Goal: Task Accomplishment & Management: Complete application form

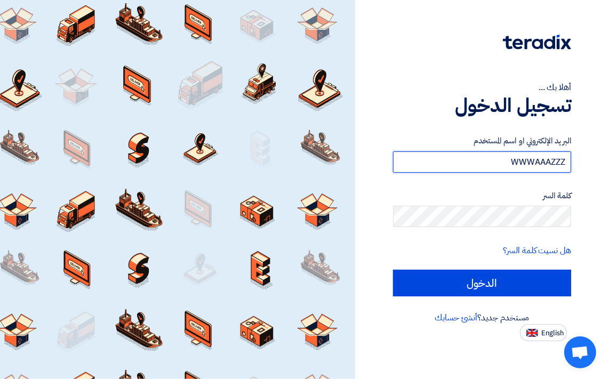
click at [503, 163] on input "WWWAAAZZZ" at bounding box center [482, 162] width 178 height 21
type input "W"
click at [498, 168] on input "text" at bounding box center [482, 162] width 178 height 21
type input "ف"
type input "[EMAIL_ADDRESS][DOMAIN_NAME]"
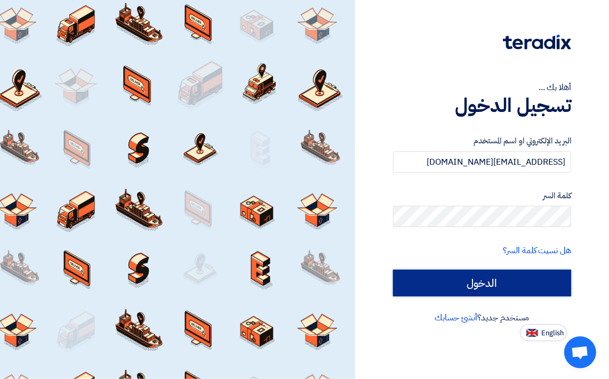
click at [461, 286] on input "الدخول" at bounding box center [482, 283] width 178 height 27
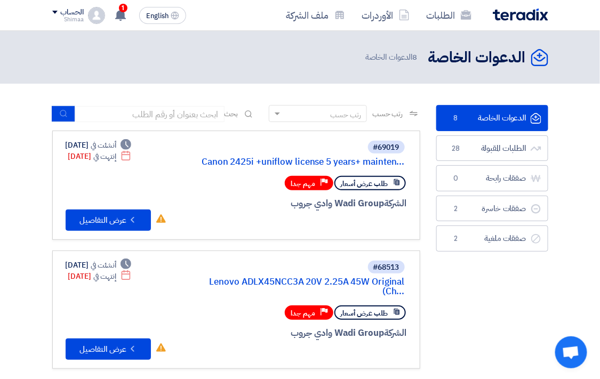
click at [503, 112] on link "الدعوات الخاصة الدعوات الخاصة 8" at bounding box center [492, 118] width 112 height 26
click at [488, 150] on link "الطلبات المقبولة الطلبات المقبولة 28" at bounding box center [492, 149] width 112 height 26
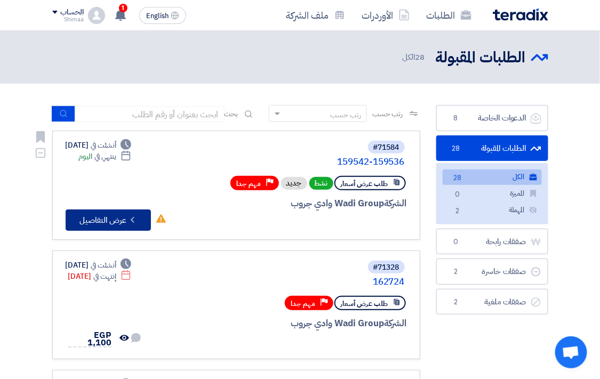
click at [105, 216] on button "Check details عرض التفاصيل" at bounding box center [108, 220] width 85 height 21
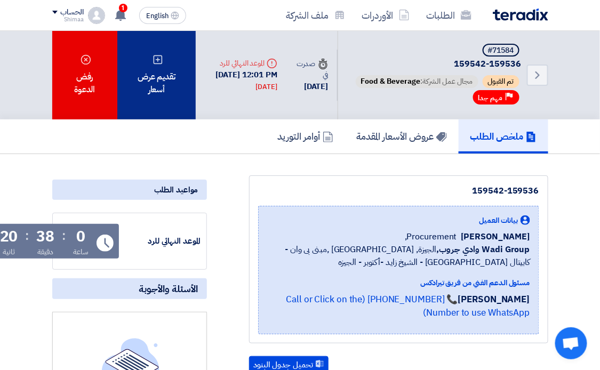
click at [138, 85] on div "تقديم عرض أسعار" at bounding box center [156, 75] width 79 height 89
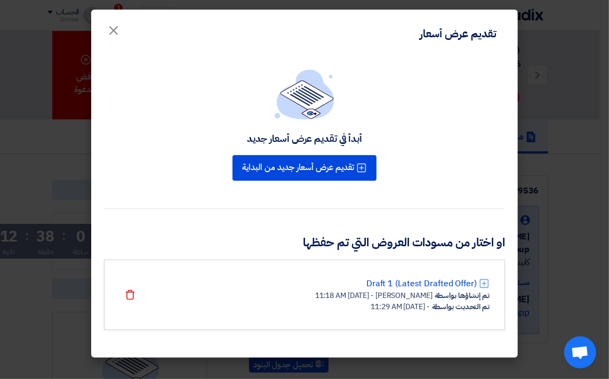
click at [390, 249] on h3 "او اختار من مسودات العروض التي تم حفظها" at bounding box center [304, 243] width 401 height 17
click at [396, 278] on link "Draft 1 (Latest Drafted Offer)" at bounding box center [422, 283] width 110 height 13
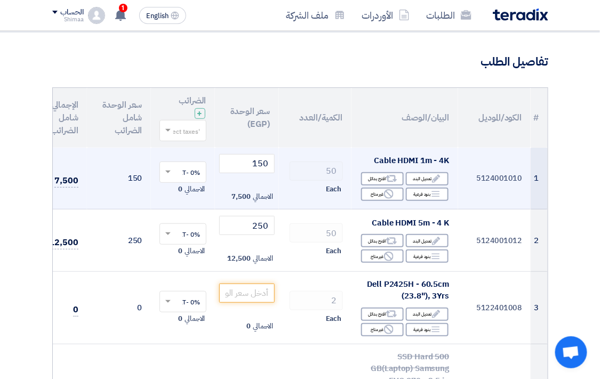
scroll to position [118, 0]
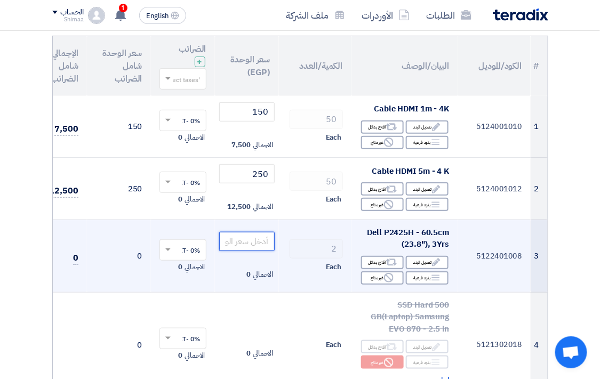
click at [241, 244] on input "number" at bounding box center [246, 241] width 55 height 19
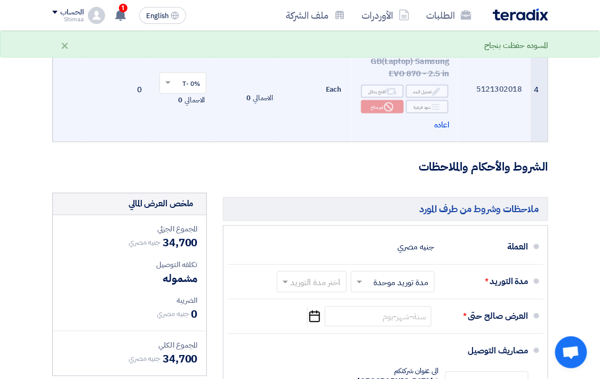
scroll to position [415, 0]
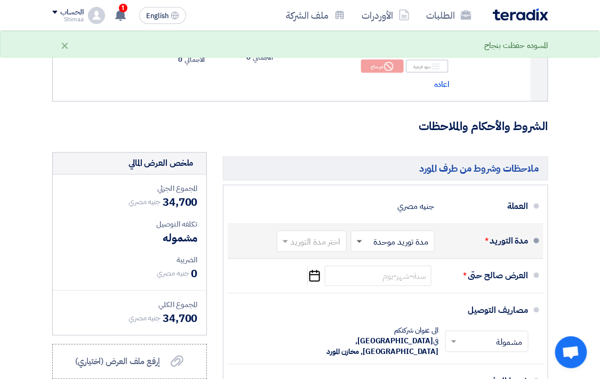
type input "7350"
click at [360, 244] on span at bounding box center [359, 243] width 5 height 4
click at [398, 291] on span "مدة توريد موحدة" at bounding box center [403, 284] width 56 height 13
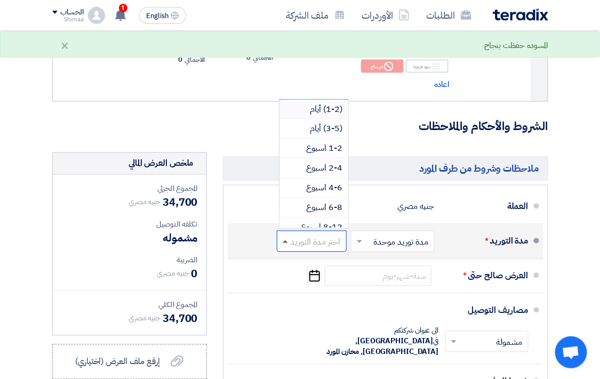
click at [285, 243] on span at bounding box center [285, 242] width 5 height 3
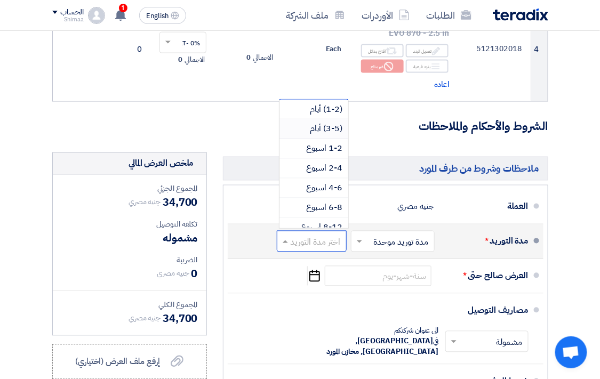
click at [326, 136] on span "(3-5) أيام" at bounding box center [327, 129] width 33 height 13
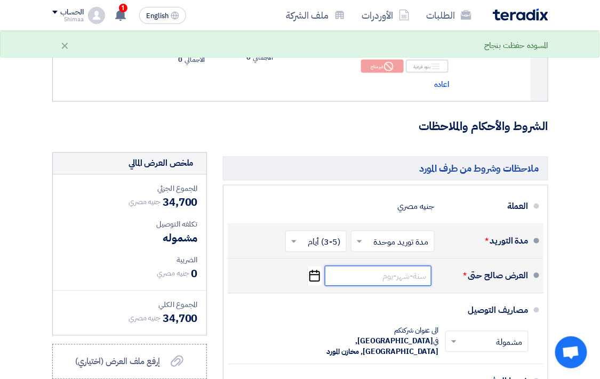
click at [371, 286] on input at bounding box center [378, 276] width 107 height 20
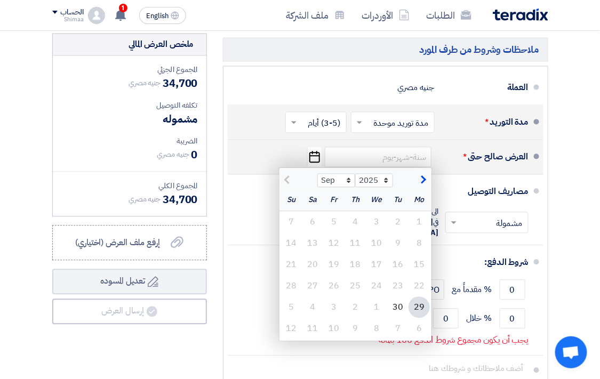
scroll to position [593, 0]
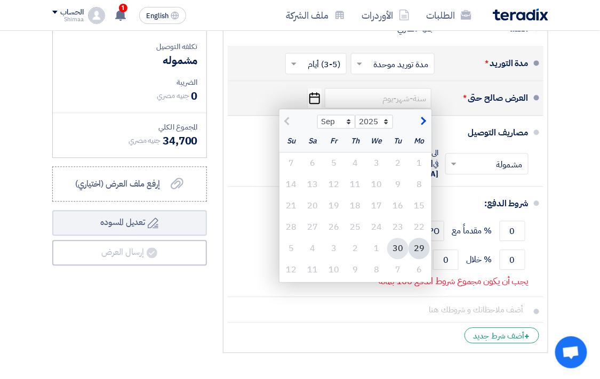
click at [403, 259] on div "30" at bounding box center [397, 248] width 21 height 21
type input "[DATE]"
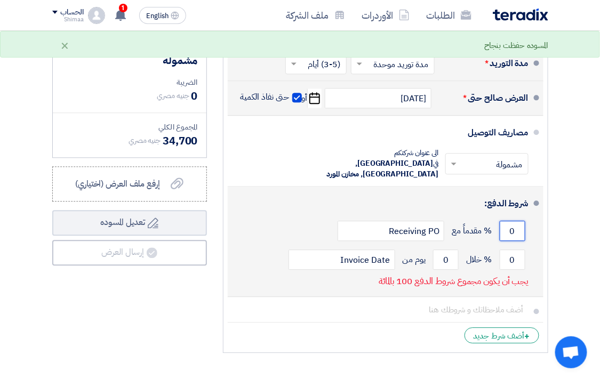
click at [508, 230] on input "0" at bounding box center [513, 231] width 26 height 20
type input "01"
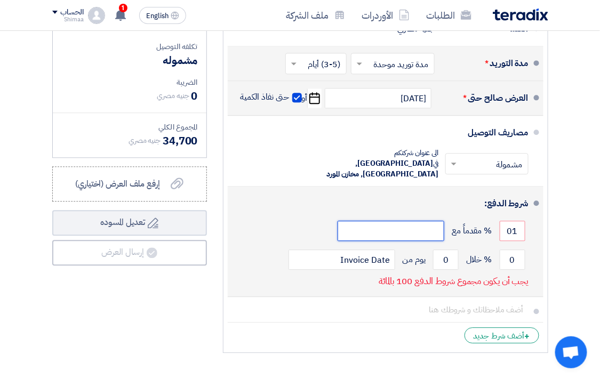
type input "Receiving PO"
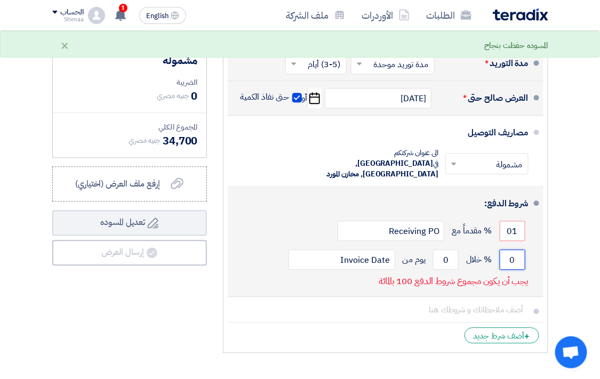
click at [505, 258] on input "0" at bounding box center [513, 260] width 26 height 20
click at [523, 227] on input "01" at bounding box center [513, 231] width 26 height 20
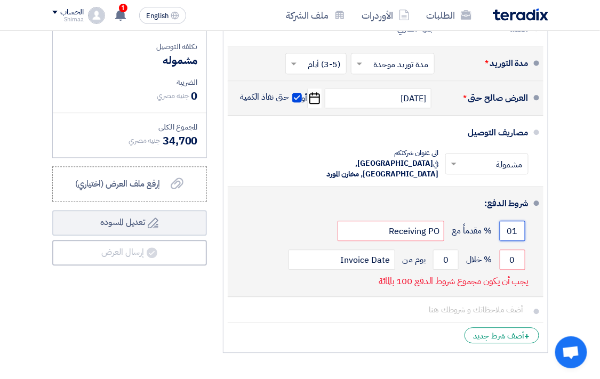
click at [504, 229] on input "01" at bounding box center [513, 231] width 26 height 20
type input "0"
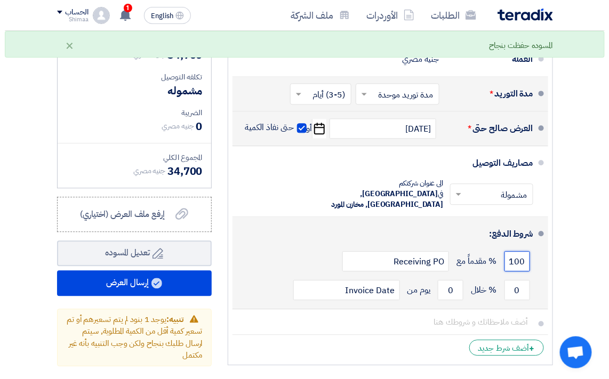
scroll to position [534, 0]
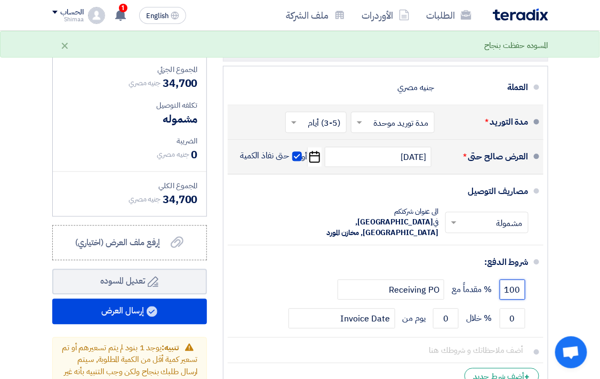
type input "100"
click at [316, 163] on use "button" at bounding box center [314, 158] width 11 height 12
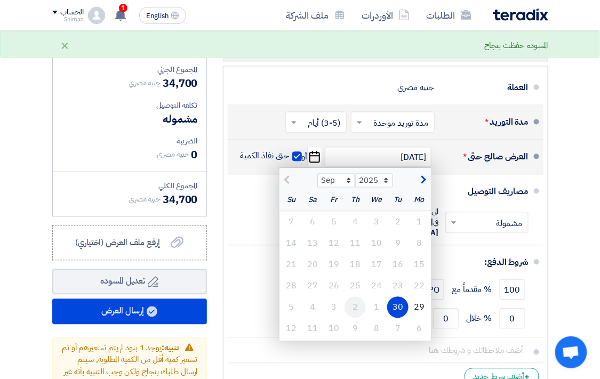
click at [359, 317] on div "2" at bounding box center [355, 307] width 21 height 21
type input "[DATE]"
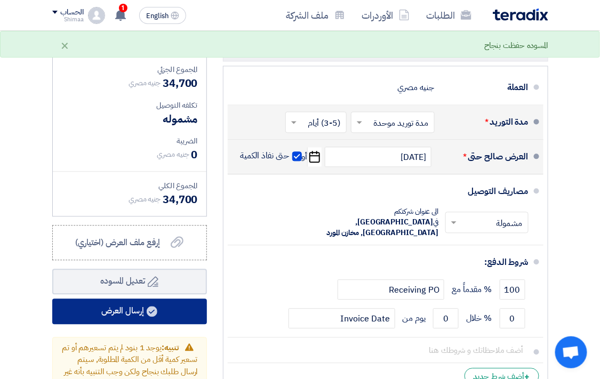
click at [121, 318] on button "إرسال العرض" at bounding box center [129, 312] width 155 height 26
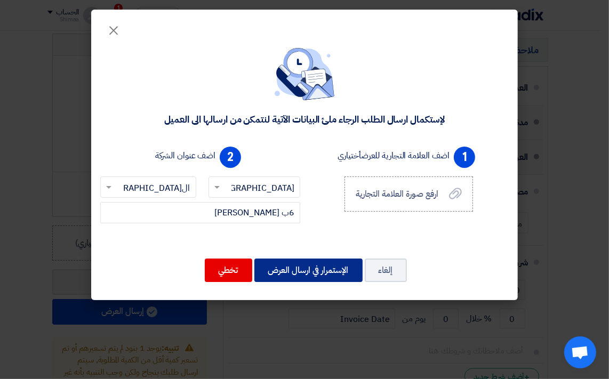
click at [286, 270] on button "الإستمرار في ارسال العرض" at bounding box center [308, 270] width 108 height 23
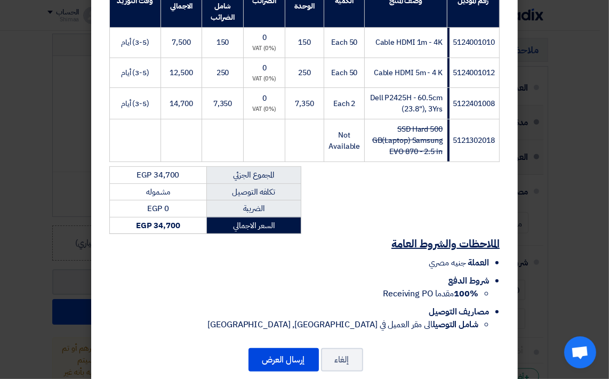
scroll to position [226, 0]
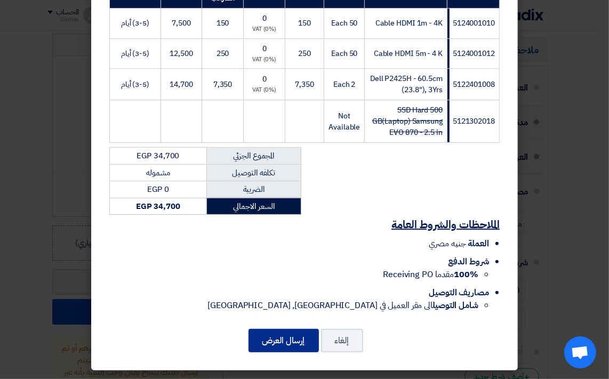
click at [284, 337] on button "إرسال العرض" at bounding box center [284, 340] width 70 height 23
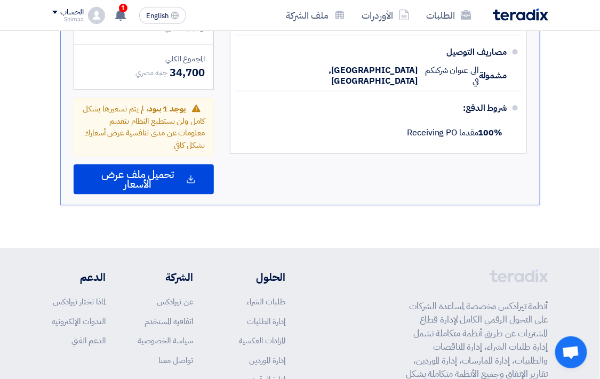
scroll to position [714, 0]
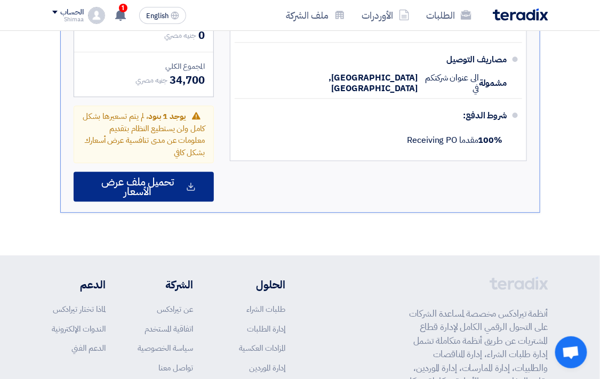
click at [129, 196] on span "تحميل ملف عرض الأسعار" at bounding box center [138, 186] width 92 height 19
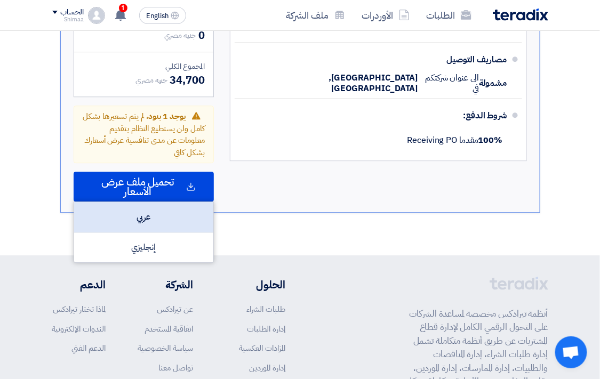
click at [136, 232] on div "عربي" at bounding box center [143, 217] width 139 height 30
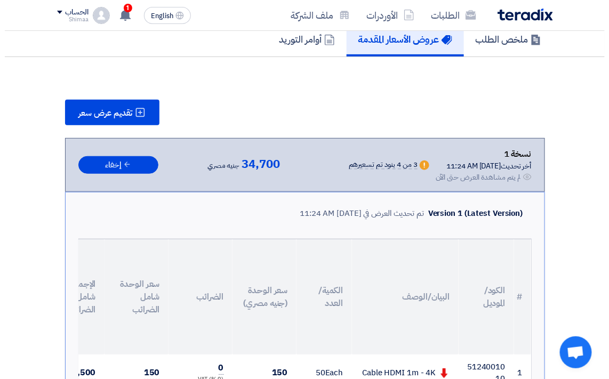
scroll to position [62, 0]
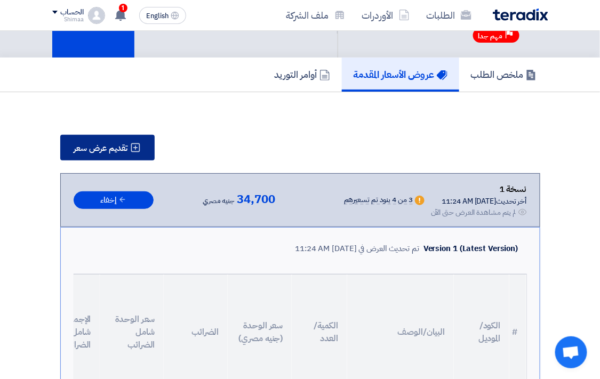
click at [124, 145] on span "تقديم عرض سعر" at bounding box center [101, 148] width 54 height 9
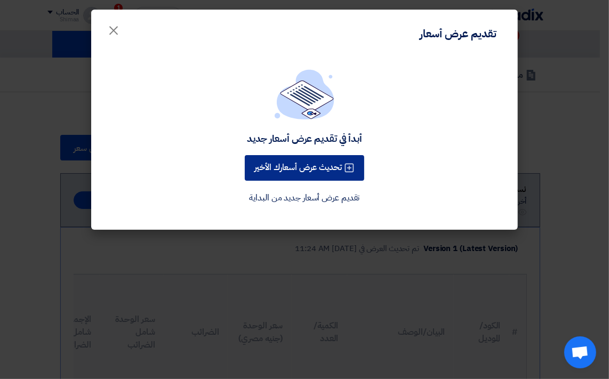
click at [318, 171] on button "تحديث عرض أسعارك الأخير" at bounding box center [305, 168] width 120 height 26
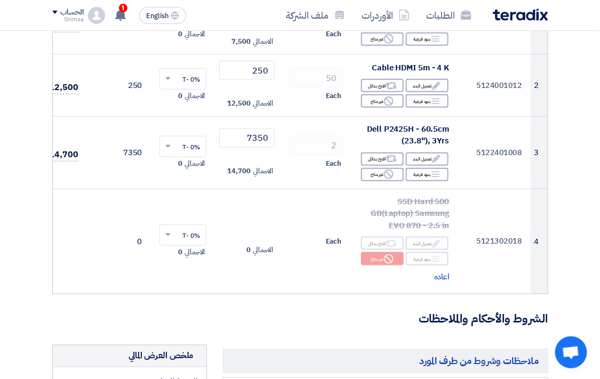
scroll to position [237, 0]
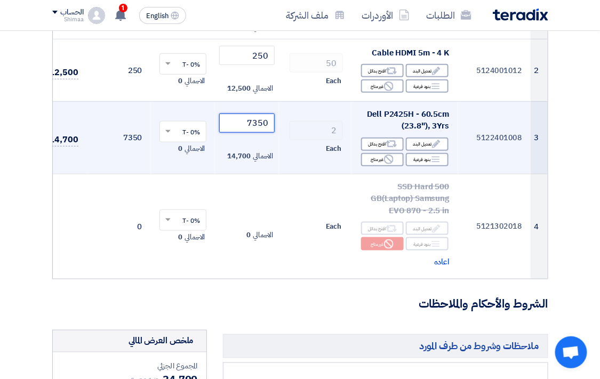
click at [245, 122] on input "7350" at bounding box center [246, 123] width 55 height 19
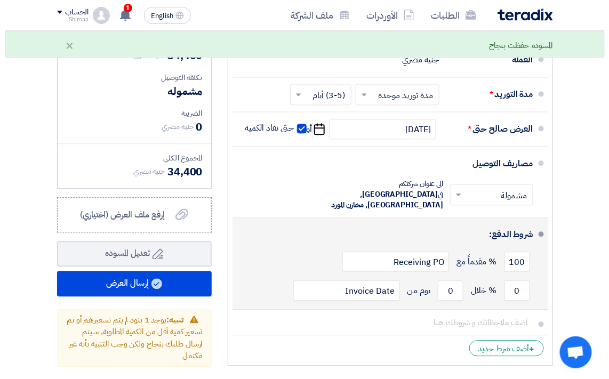
scroll to position [593, 0]
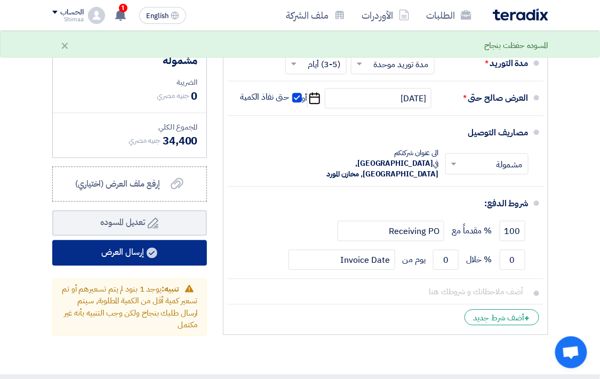
type input "7200"
click at [144, 254] on button "إرسال العرض" at bounding box center [129, 253] width 155 height 26
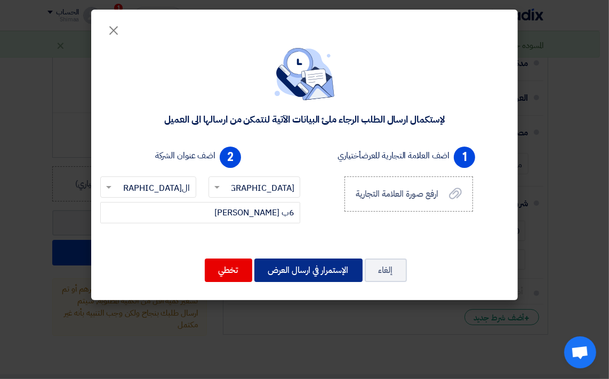
click at [297, 265] on button "الإستمرار في ارسال العرض" at bounding box center [308, 270] width 108 height 23
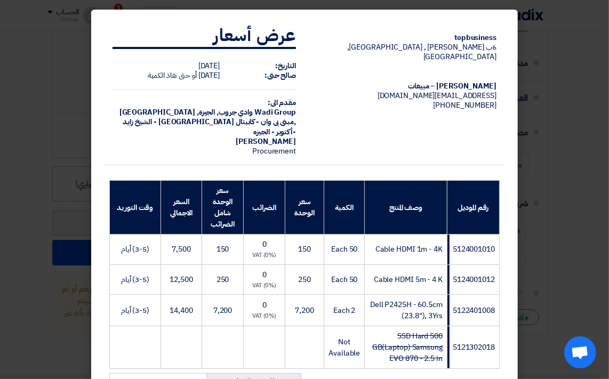
scroll to position [226, 0]
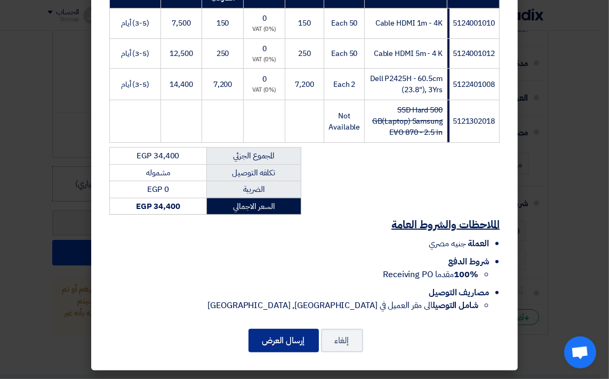
click at [293, 343] on button "إرسال العرض" at bounding box center [284, 340] width 70 height 23
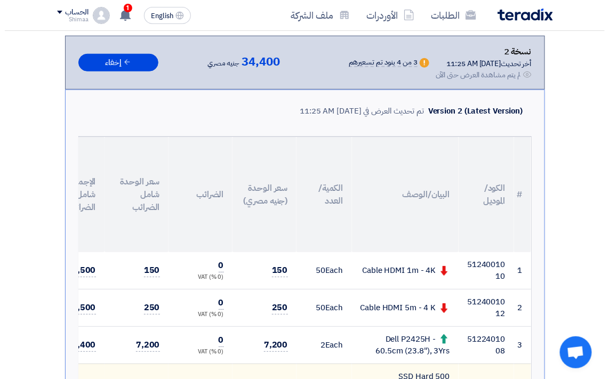
scroll to position [140, 0]
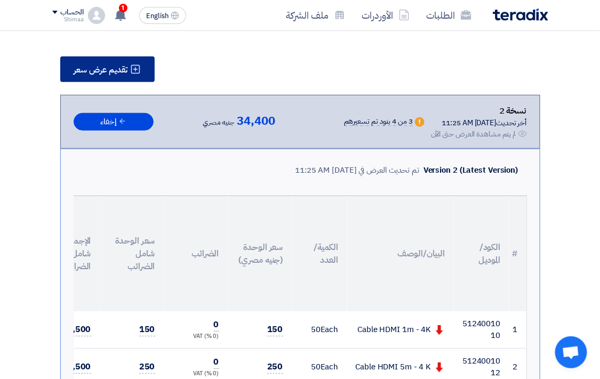
click at [121, 68] on span "تقديم عرض سعر" at bounding box center [101, 70] width 54 height 9
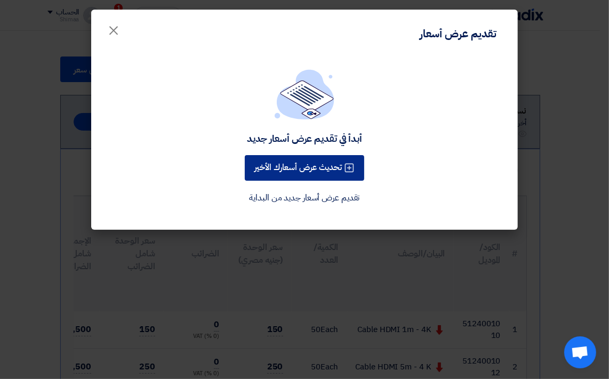
click at [314, 165] on button "تحديث عرض أسعارك الأخير" at bounding box center [305, 168] width 120 height 26
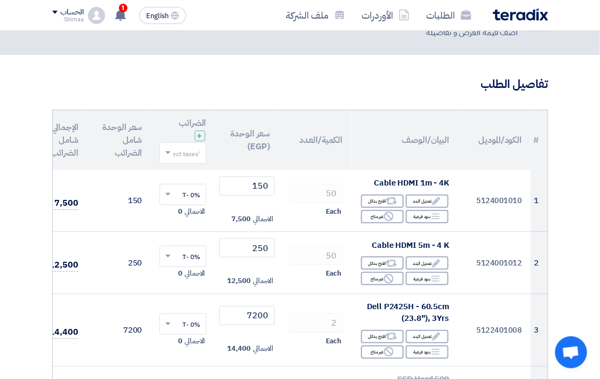
scroll to position [59, 0]
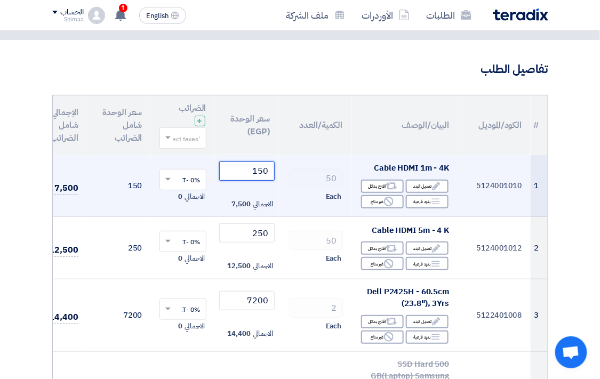
click at [264, 171] on input "150" at bounding box center [246, 171] width 55 height 19
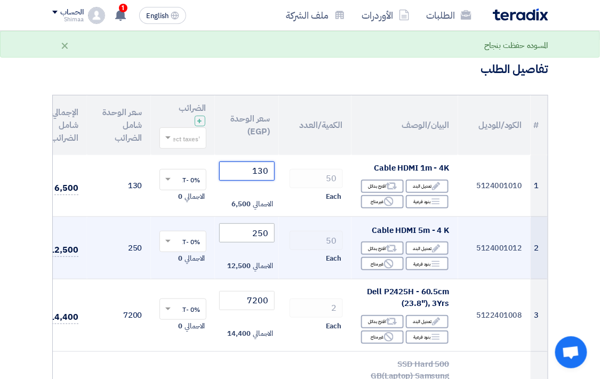
type input "130"
click at [264, 235] on input "250" at bounding box center [246, 233] width 55 height 19
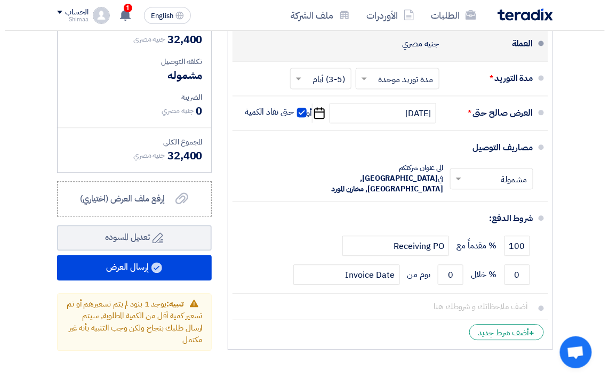
scroll to position [593, 0]
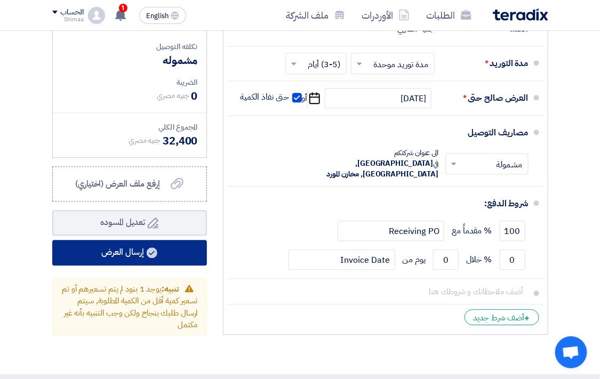
type input "230"
click at [182, 263] on button "إرسال العرض" at bounding box center [129, 253] width 155 height 26
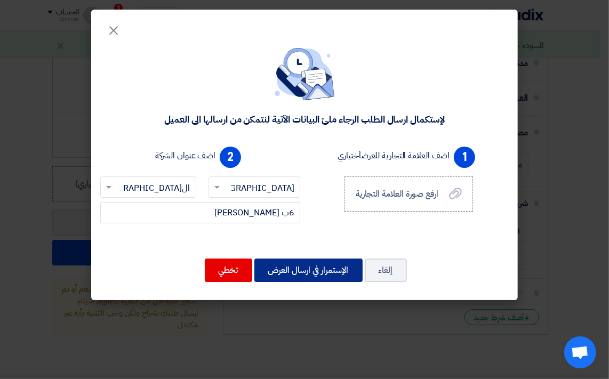
click at [301, 273] on button "الإستمرار في ارسال العرض" at bounding box center [308, 270] width 108 height 23
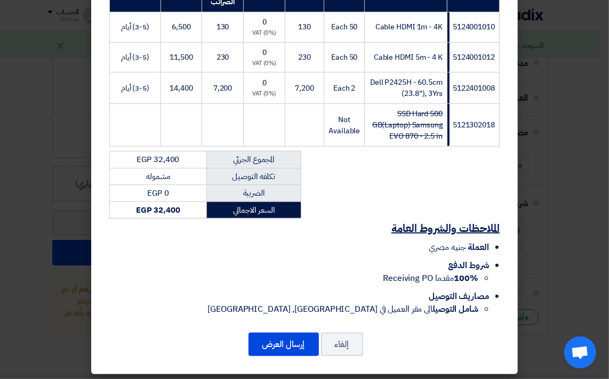
scroll to position [226, 0]
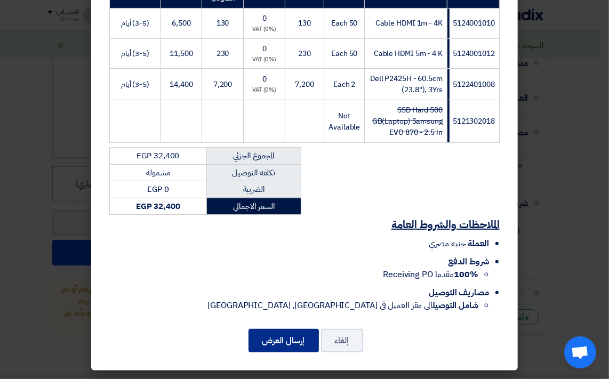
click at [286, 337] on button "إرسال العرض" at bounding box center [284, 340] width 70 height 23
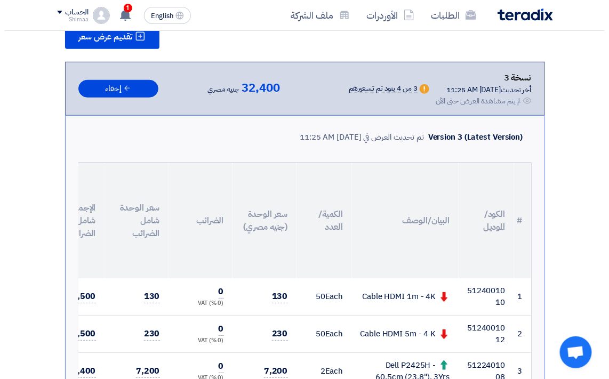
scroll to position [159, 0]
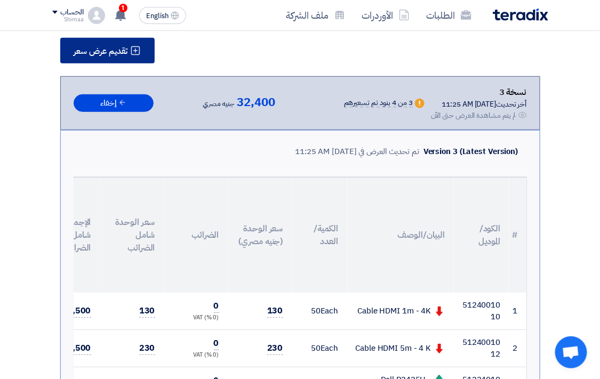
click at [117, 47] on span "تقديم عرض سعر" at bounding box center [101, 51] width 54 height 9
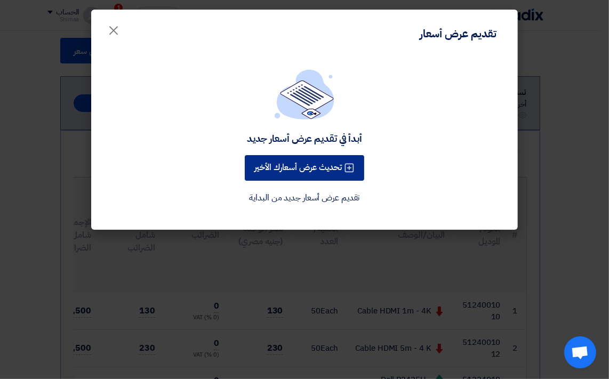
click at [327, 166] on button "تحديث عرض أسعارك الأخير" at bounding box center [305, 168] width 120 height 26
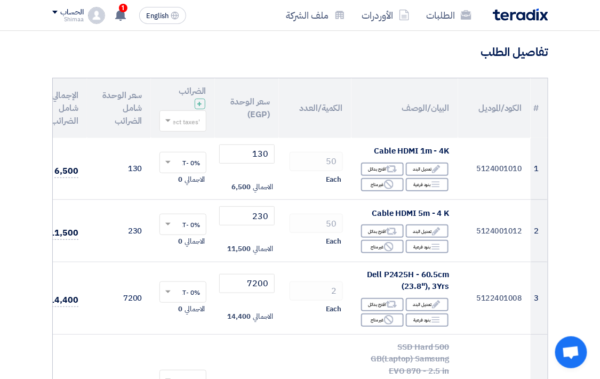
scroll to position [178, 0]
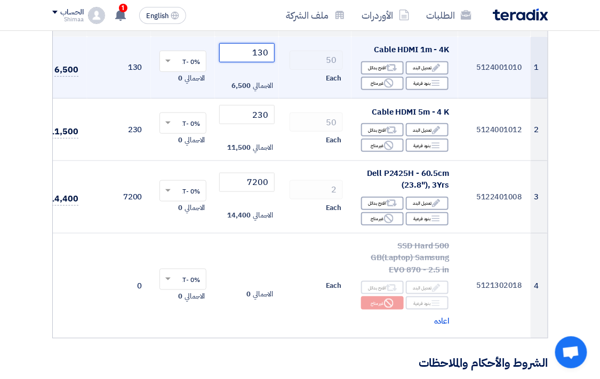
click at [261, 52] on input "130" at bounding box center [246, 52] width 55 height 19
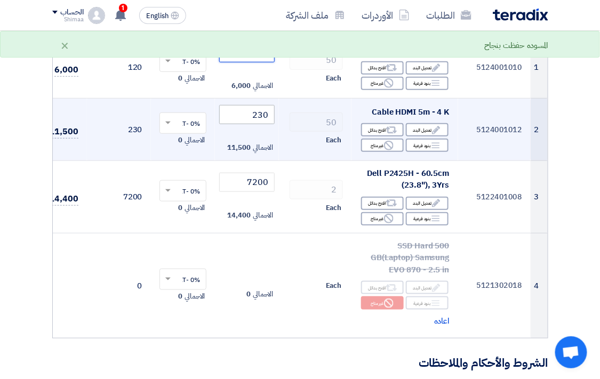
type input "120"
click at [262, 115] on input "230" at bounding box center [246, 114] width 55 height 19
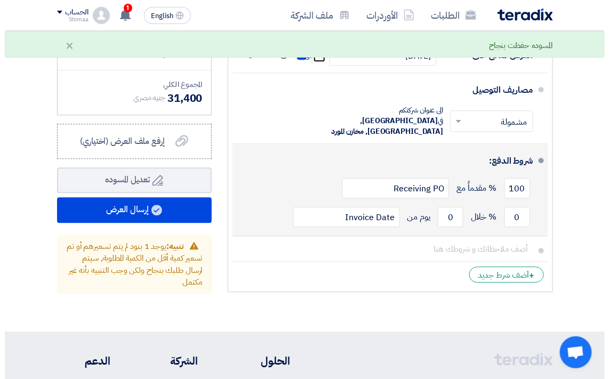
scroll to position [652, 0]
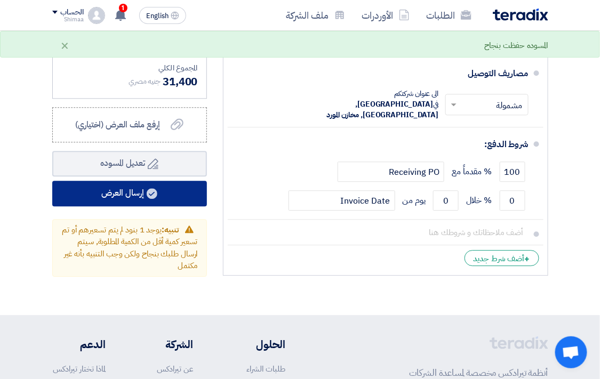
type input "220"
click at [173, 201] on button "إرسال العرض" at bounding box center [129, 194] width 155 height 26
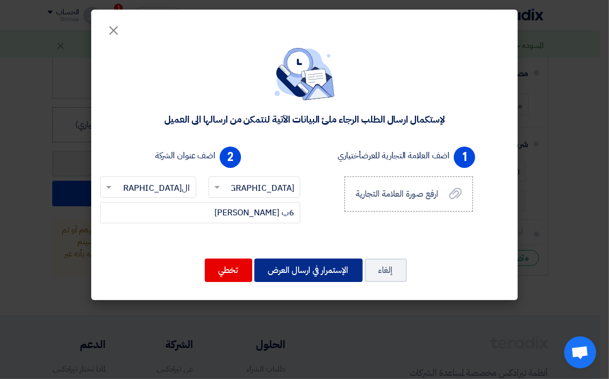
click at [307, 274] on button "الإستمرار في ارسال العرض" at bounding box center [308, 270] width 108 height 23
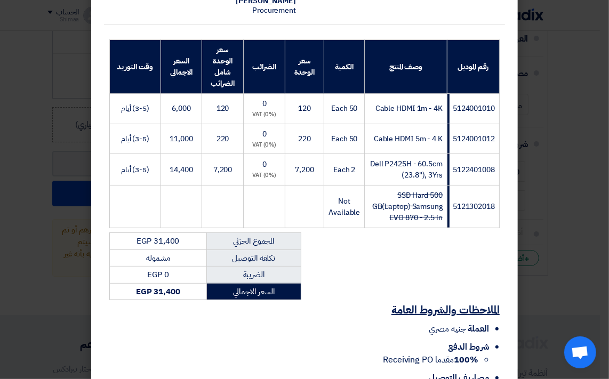
scroll to position [226, 0]
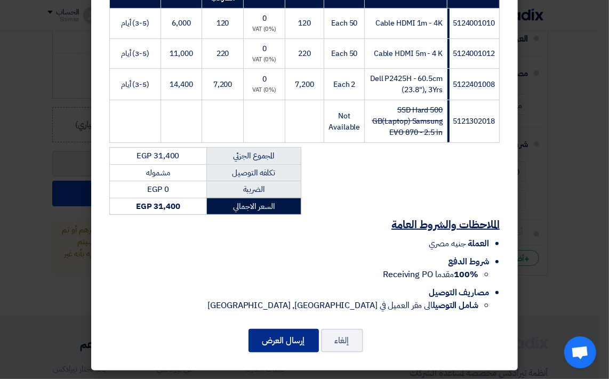
click at [306, 342] on button "إرسال العرض" at bounding box center [284, 340] width 70 height 23
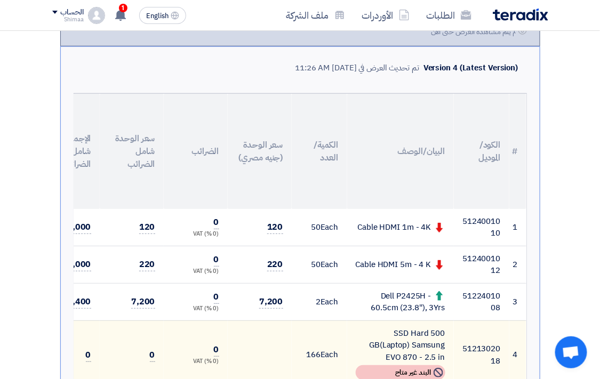
scroll to position [356, 0]
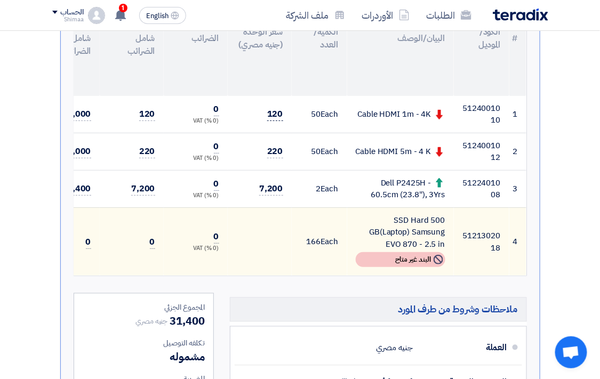
click at [278, 119] on span "120" at bounding box center [275, 114] width 16 height 13
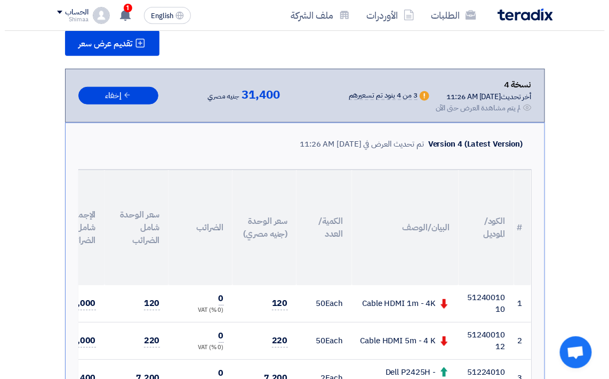
scroll to position [119, 0]
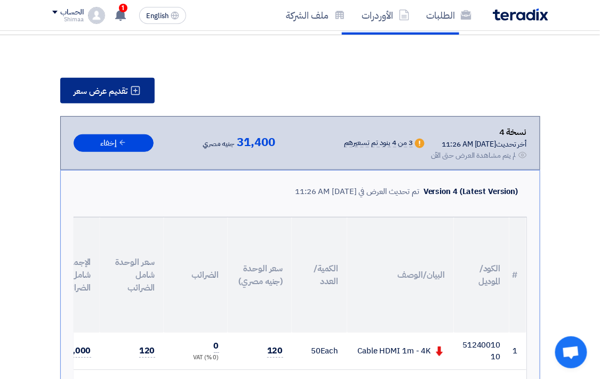
click at [83, 87] on span "تقديم عرض سعر" at bounding box center [101, 91] width 54 height 9
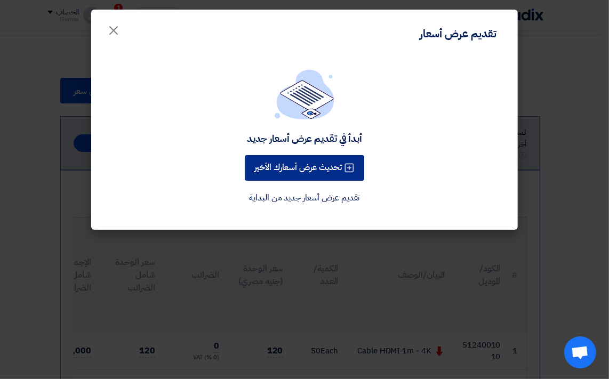
click at [279, 171] on button "تحديث عرض أسعارك الأخير" at bounding box center [305, 168] width 120 height 26
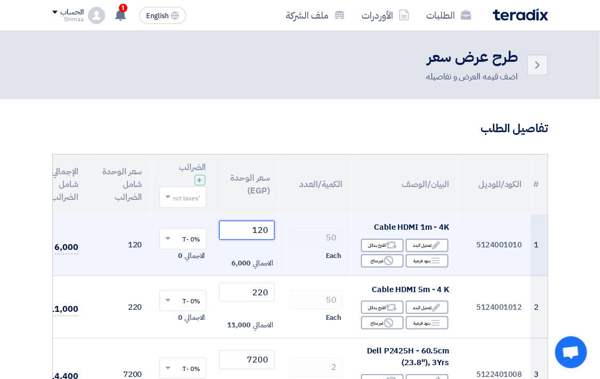
click at [262, 231] on input "120" at bounding box center [246, 230] width 55 height 19
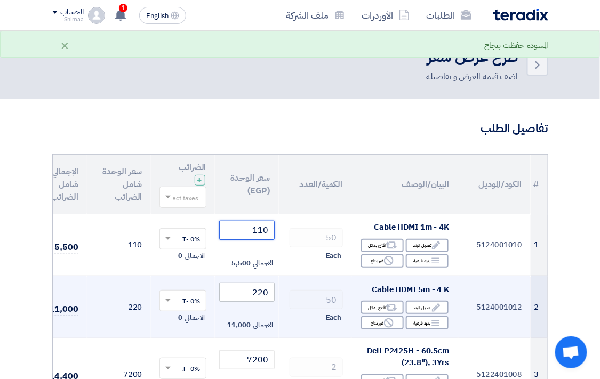
type input "110"
click at [260, 294] on input "220" at bounding box center [246, 292] width 55 height 19
click at [262, 292] on input "220" at bounding box center [246, 292] width 55 height 19
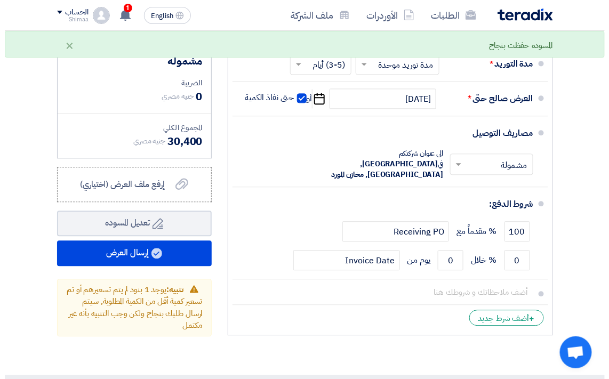
scroll to position [593, 0]
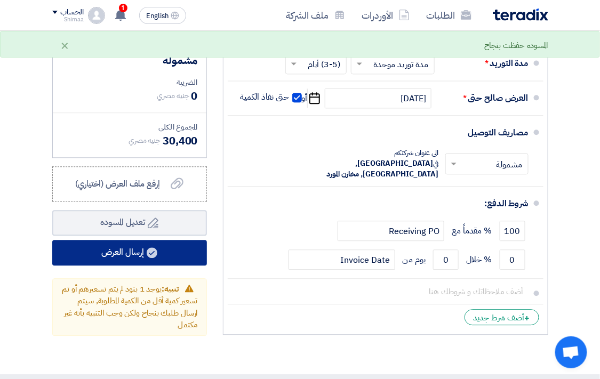
type input "210"
click at [171, 266] on button "إرسال العرض" at bounding box center [129, 253] width 155 height 26
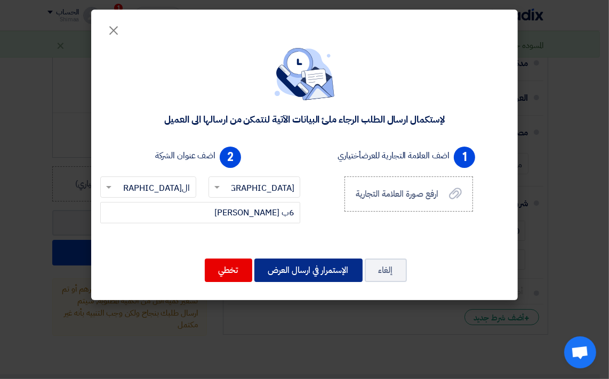
click at [276, 269] on button "الإستمرار في ارسال العرض" at bounding box center [308, 270] width 108 height 23
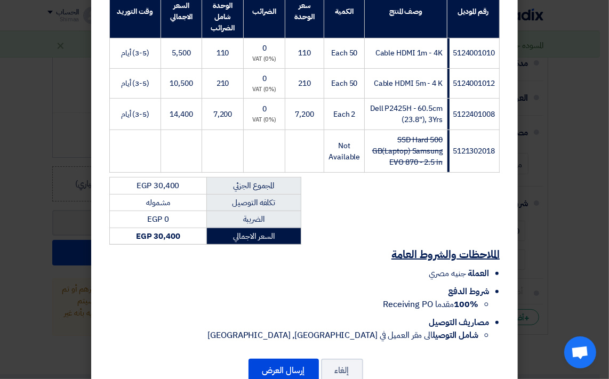
scroll to position [226, 0]
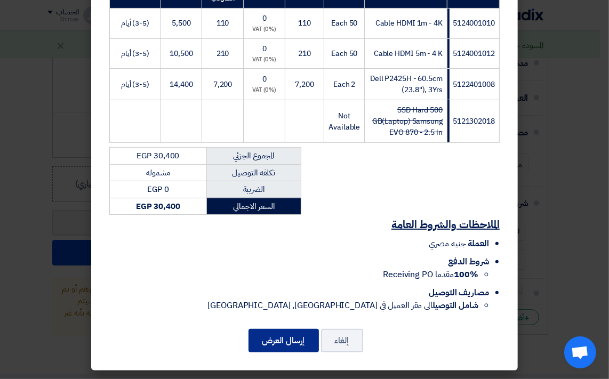
click at [271, 339] on button "إرسال العرض" at bounding box center [284, 340] width 70 height 23
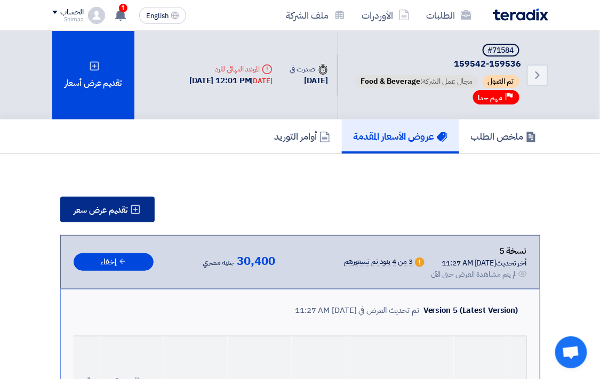
click at [136, 205] on use at bounding box center [135, 209] width 9 height 9
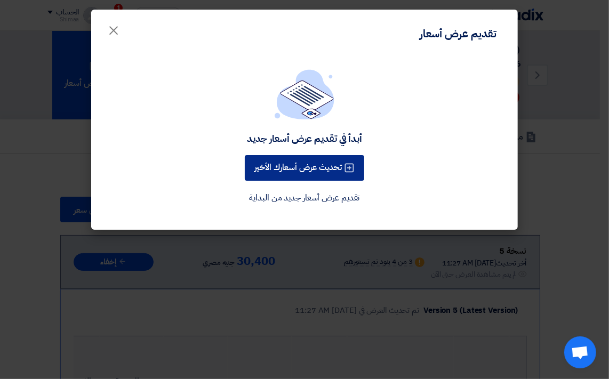
click at [297, 168] on button "تحديث عرض أسعارك الأخير" at bounding box center [305, 168] width 120 height 26
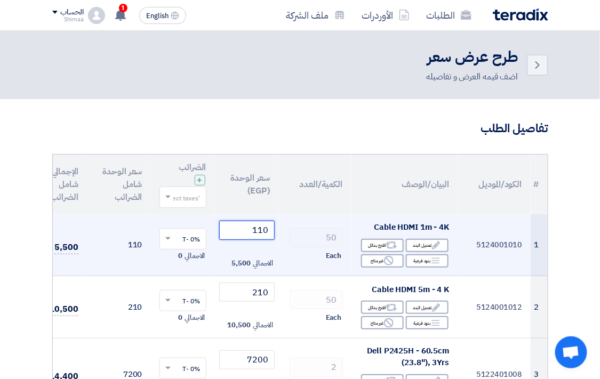
click at [268, 229] on input "110" at bounding box center [246, 230] width 55 height 19
click at [266, 230] on input "110" at bounding box center [246, 230] width 55 height 19
click at [262, 232] on input "110" at bounding box center [246, 230] width 55 height 19
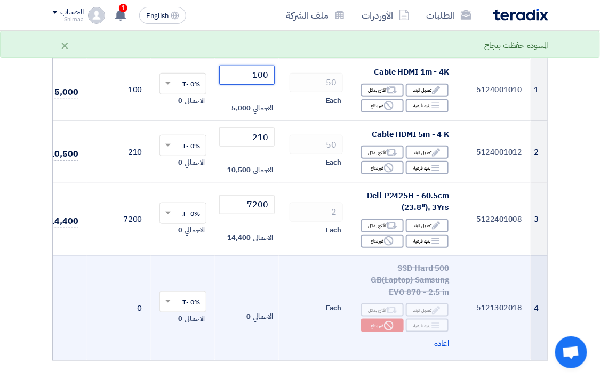
scroll to position [178, 0]
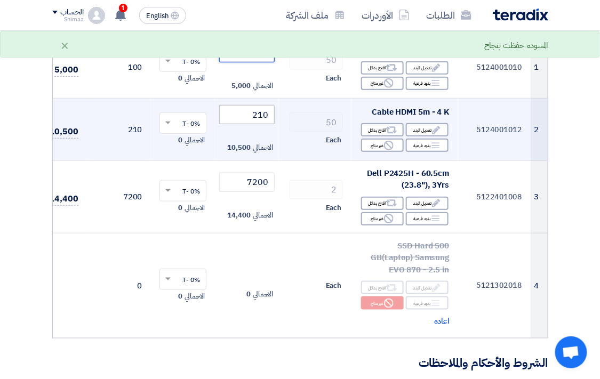
type input "100"
click at [262, 116] on input "210" at bounding box center [246, 114] width 55 height 19
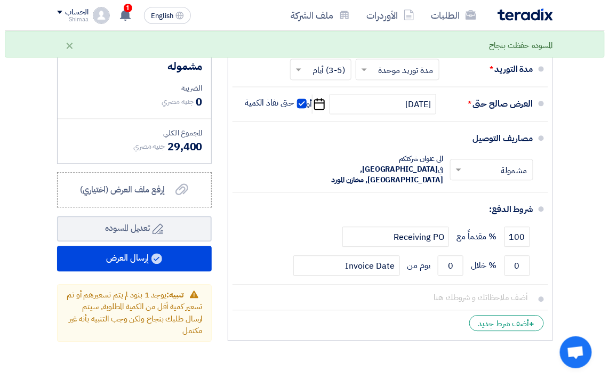
scroll to position [593, 0]
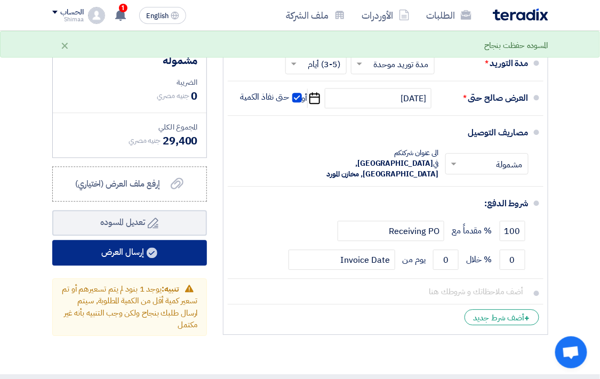
type input "200"
click at [188, 258] on button "إرسال العرض" at bounding box center [129, 253] width 155 height 26
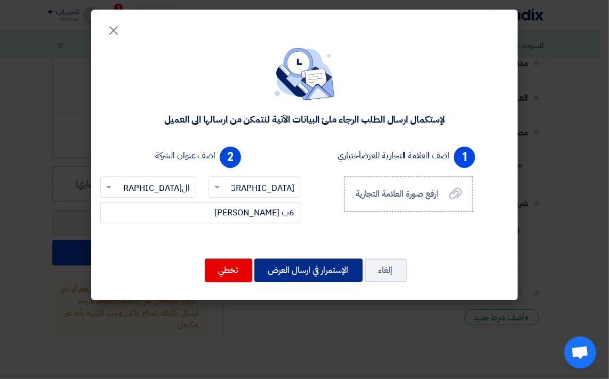
click at [340, 270] on button "الإستمرار في ارسال العرض" at bounding box center [308, 270] width 108 height 23
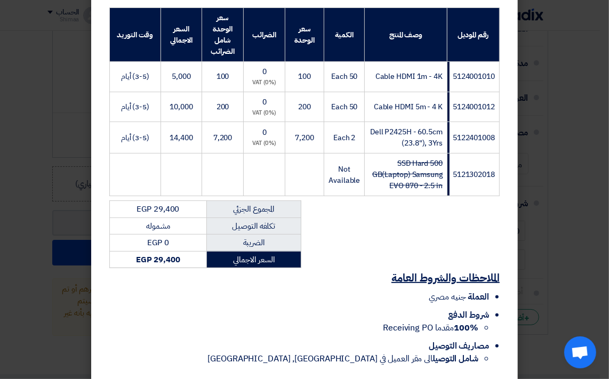
scroll to position [226, 0]
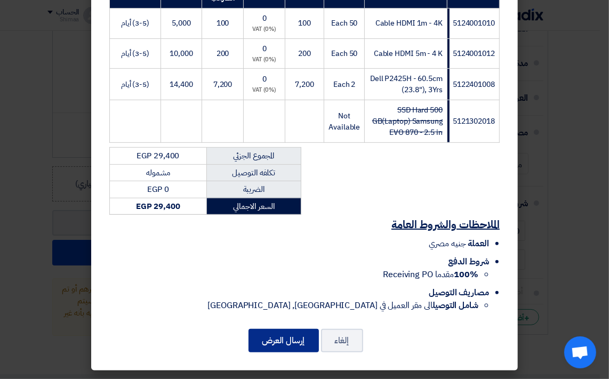
click at [269, 338] on button "إرسال العرض" at bounding box center [284, 340] width 70 height 23
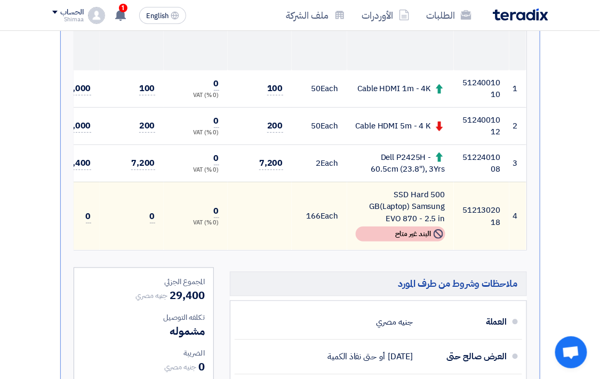
scroll to position [335, 0]
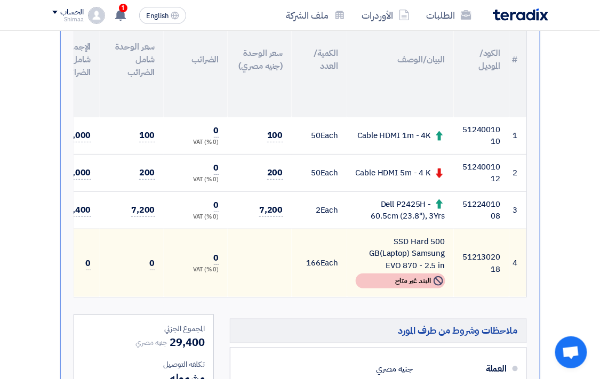
click at [283, 180] on td "200" at bounding box center [260, 172] width 64 height 37
click at [280, 180] on span "200" at bounding box center [275, 172] width 16 height 13
click at [274, 180] on span "200" at bounding box center [275, 172] width 16 height 13
click at [270, 180] on span "200" at bounding box center [275, 172] width 16 height 13
click at [265, 179] on td "200" at bounding box center [260, 172] width 64 height 37
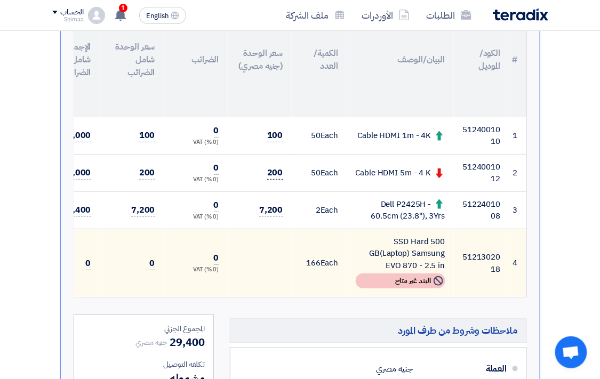
click at [280, 173] on span "200" at bounding box center [275, 172] width 16 height 13
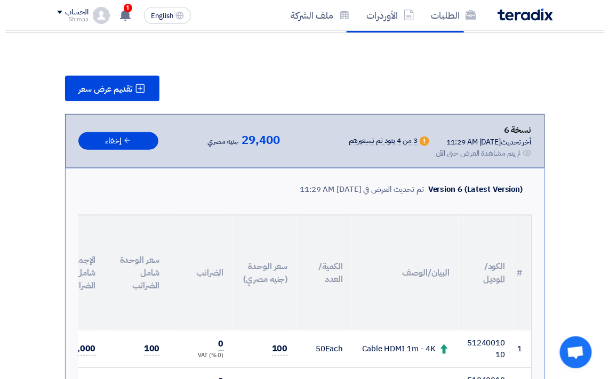
scroll to position [98, 0]
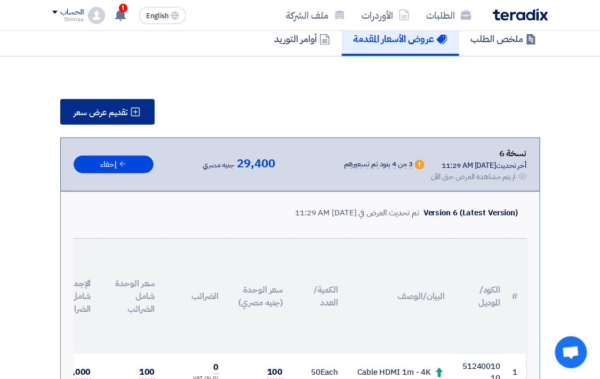
click at [87, 113] on span "تقديم عرض سعر" at bounding box center [101, 112] width 54 height 9
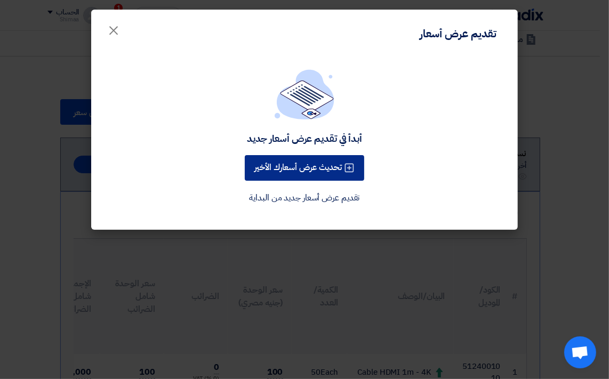
click at [327, 174] on button "تحديث عرض أسعارك الأخير" at bounding box center [305, 168] width 120 height 26
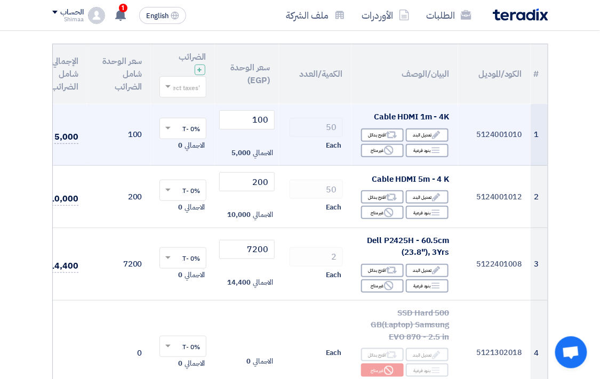
scroll to position [118, 0]
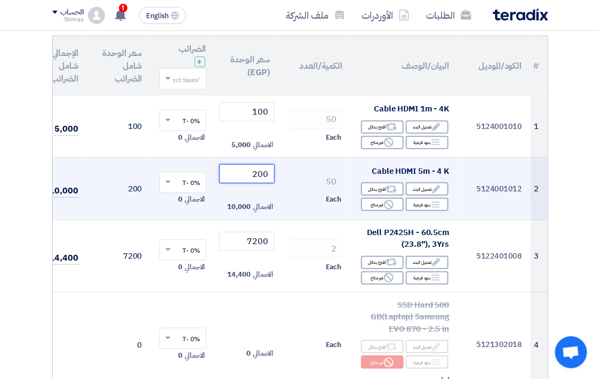
click at [246, 177] on input "200" at bounding box center [246, 173] width 55 height 19
type input "2"
click at [248, 175] on input "number" at bounding box center [246, 173] width 55 height 19
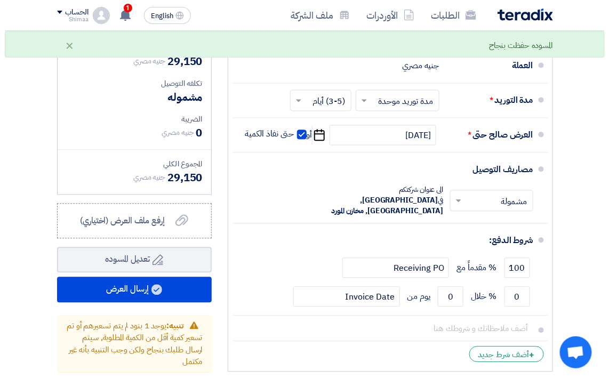
scroll to position [593, 0]
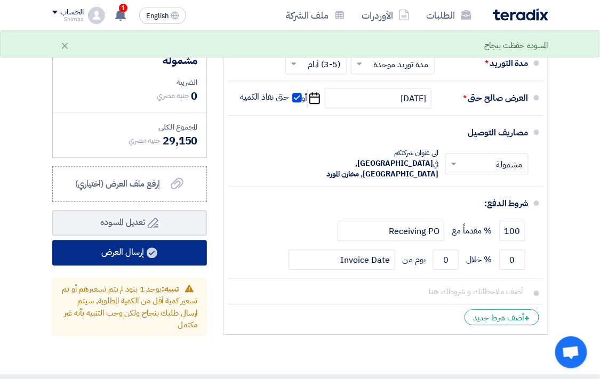
type input "195"
click at [145, 262] on button "إرسال العرض" at bounding box center [129, 253] width 155 height 26
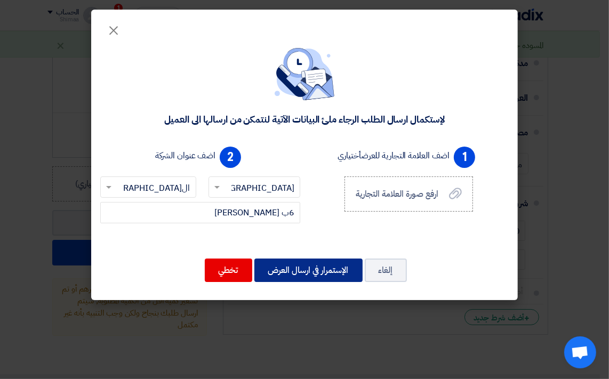
click at [296, 268] on button "الإستمرار في ارسال العرض" at bounding box center [308, 270] width 108 height 23
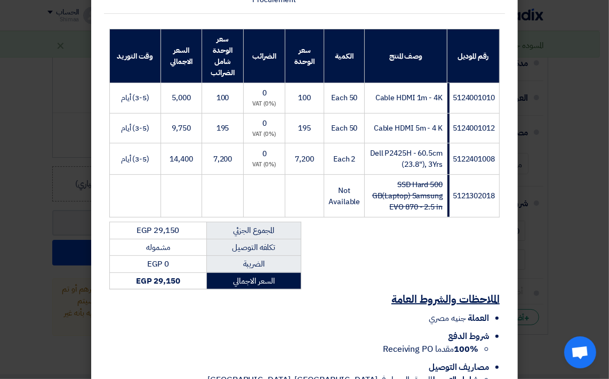
scroll to position [226, 0]
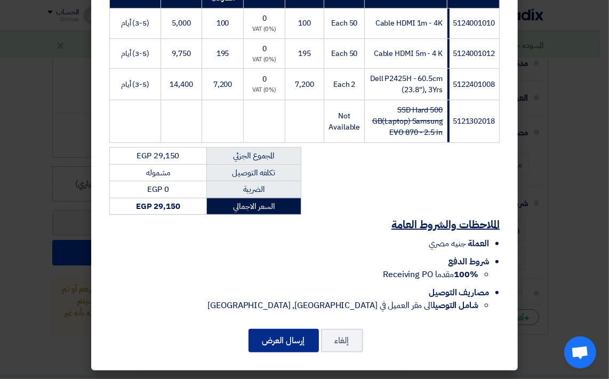
click at [289, 333] on button "إرسال العرض" at bounding box center [284, 340] width 70 height 23
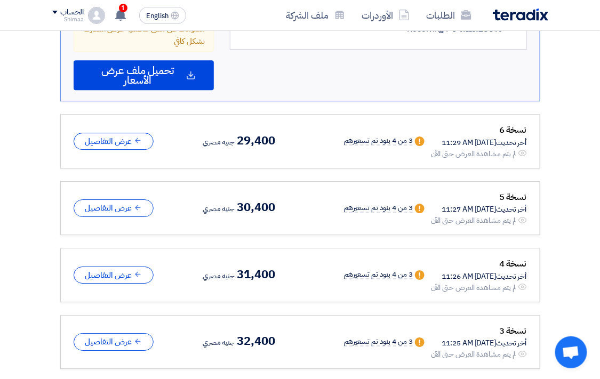
scroll to position [830, 0]
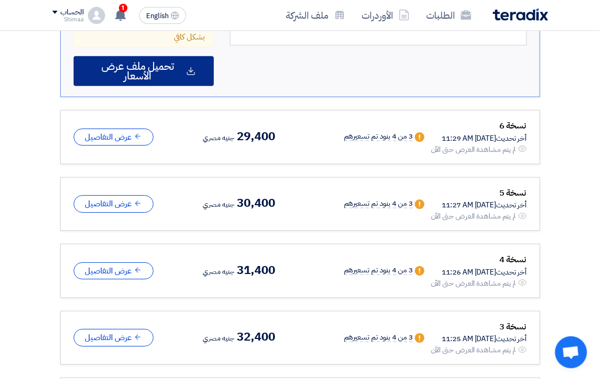
click at [147, 81] on span "تحميل ملف عرض الأسعار" at bounding box center [138, 70] width 92 height 19
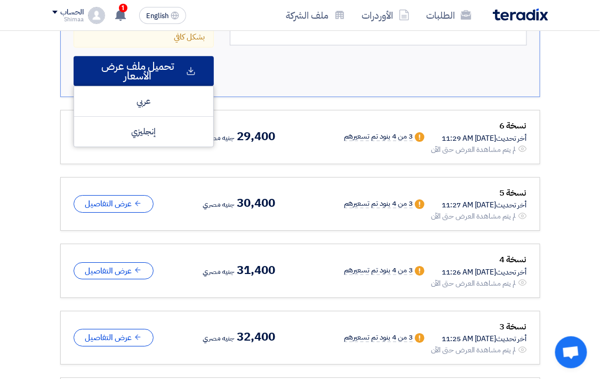
click at [162, 81] on span "تحميل ملف عرض الأسعار" at bounding box center [138, 70] width 92 height 19
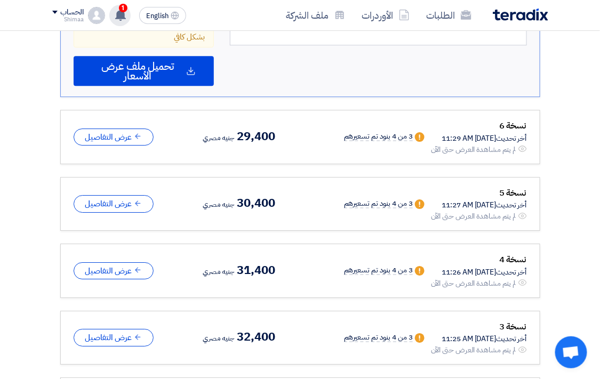
click at [119, 14] on use at bounding box center [120, 15] width 11 height 12
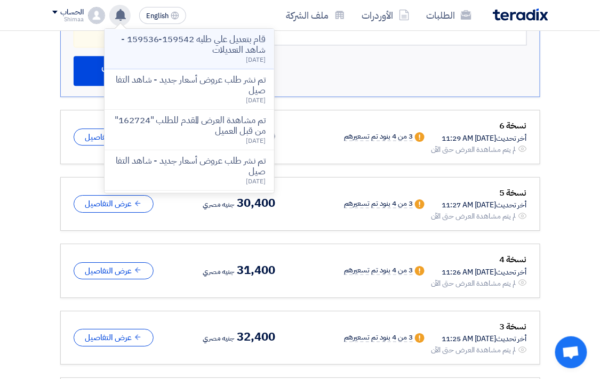
click at [237, 50] on p "قام بتعديل علي طلبه 159542-159536 - شاهد التعديلات" at bounding box center [189, 44] width 153 height 21
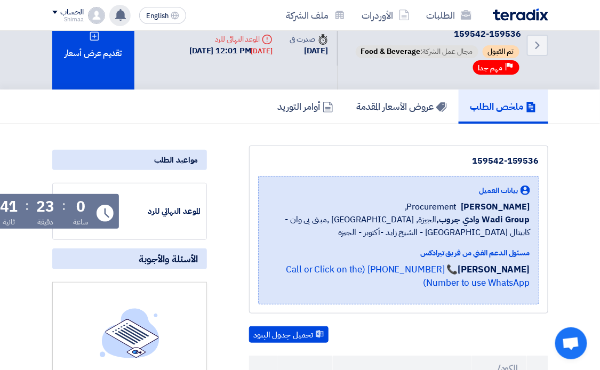
scroll to position [59, 0]
